Goal: Find specific page/section: Find specific page/section

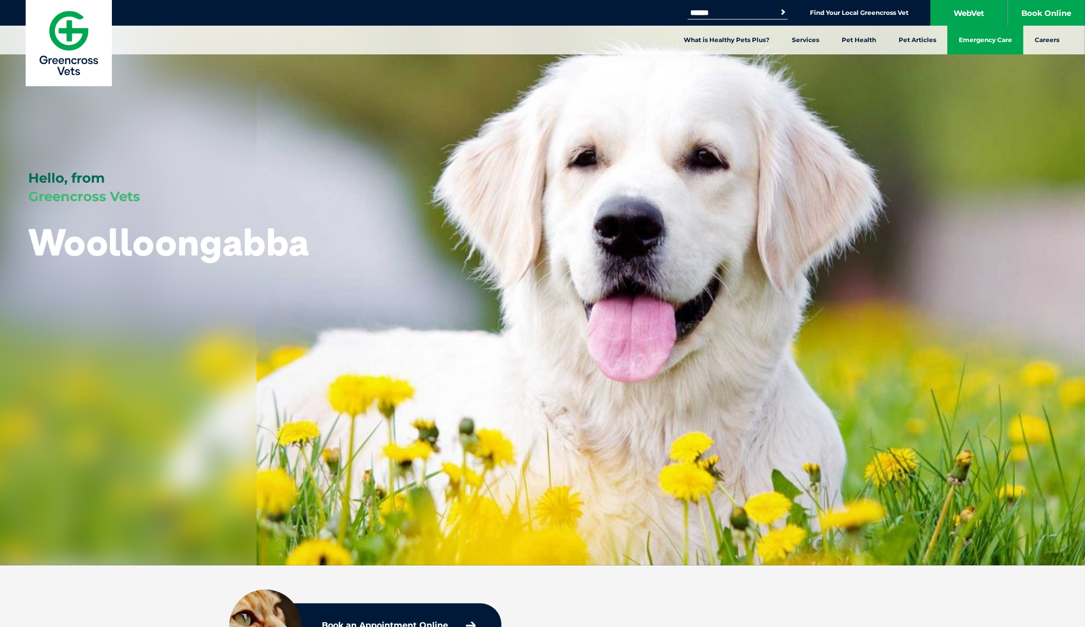
click at [989, 41] on link "Emergency Care" at bounding box center [985, 40] width 76 height 29
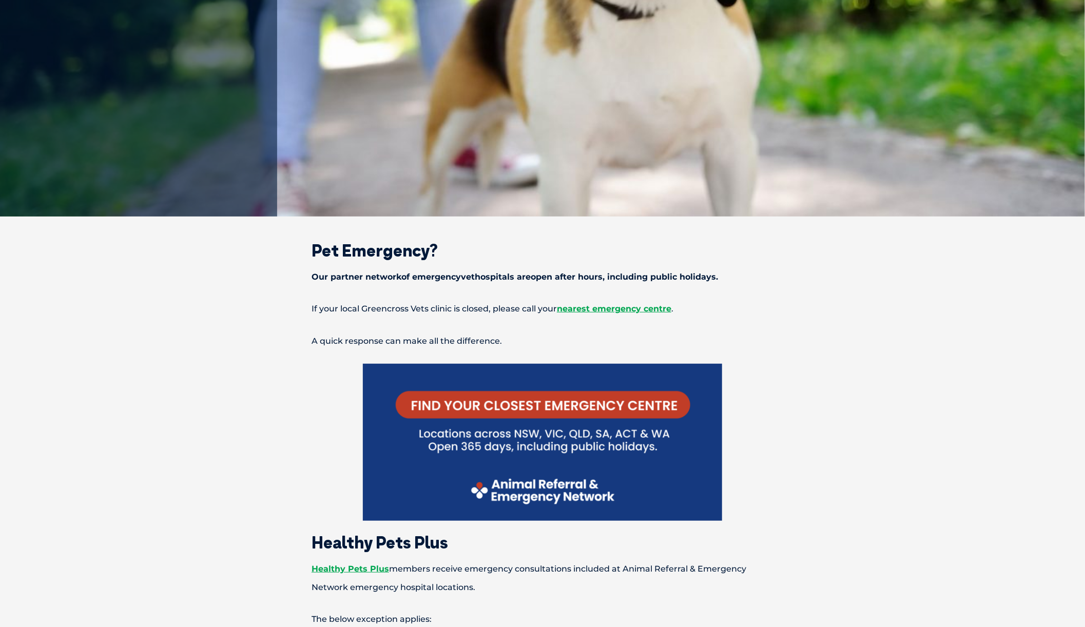
scroll to position [359, 0]
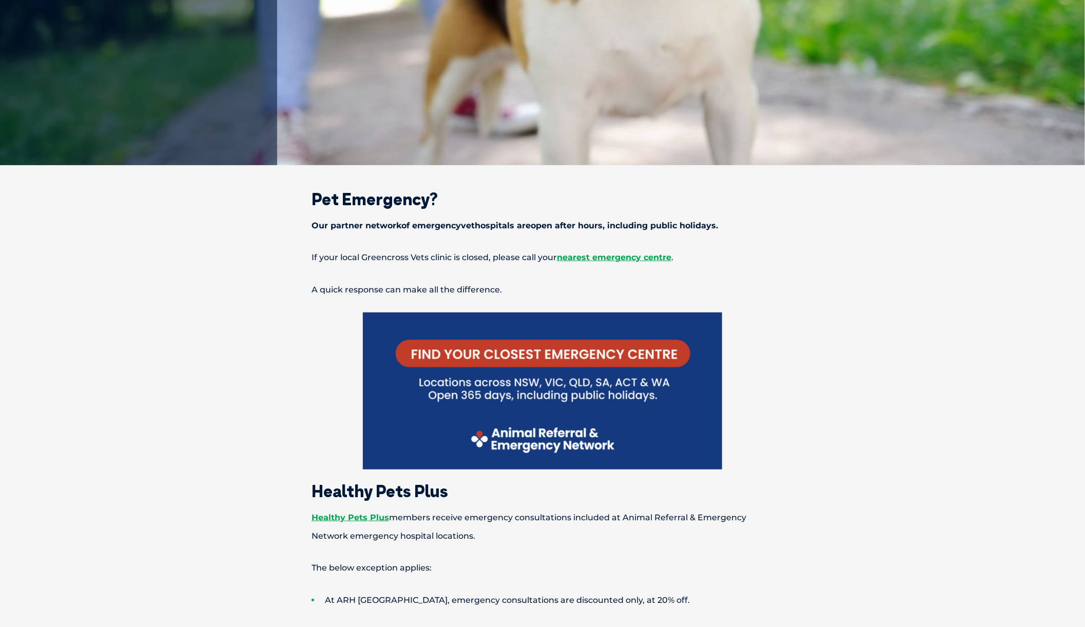
click at [556, 353] on img at bounding box center [542, 391] width 359 height 157
